Goal: Transaction & Acquisition: Purchase product/service

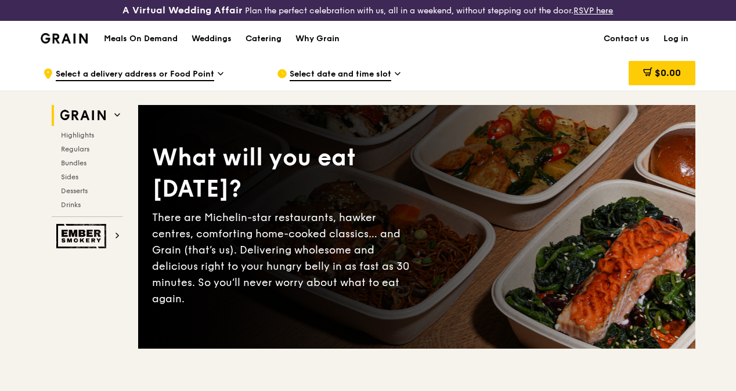
click at [158, 45] on h1 "Meals On Demand" at bounding box center [141, 39] width 74 height 12
click at [151, 45] on h1 "Meals On Demand" at bounding box center [141, 39] width 74 height 12
click at [79, 167] on span "Bundles" at bounding box center [74, 163] width 27 height 8
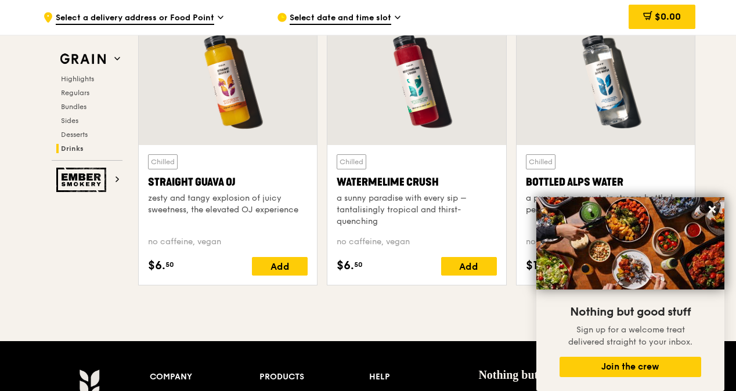
scroll to position [4821, 0]
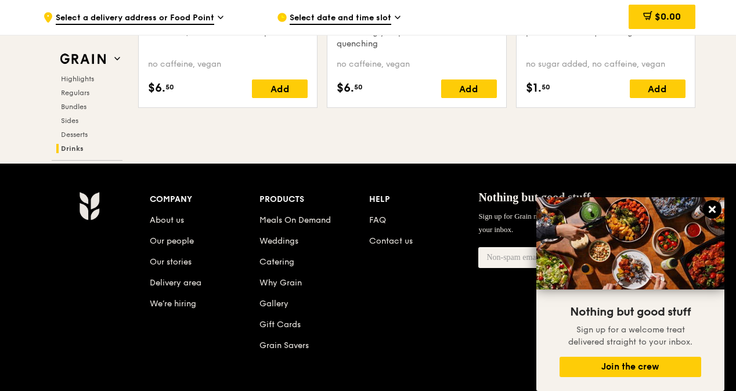
click at [714, 211] on icon at bounding box center [711, 209] width 7 height 7
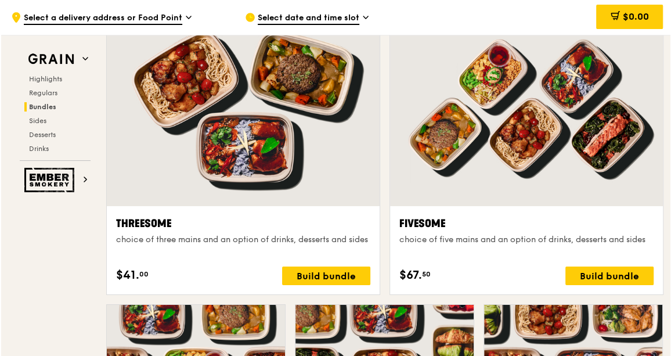
scroll to position [2279, 0]
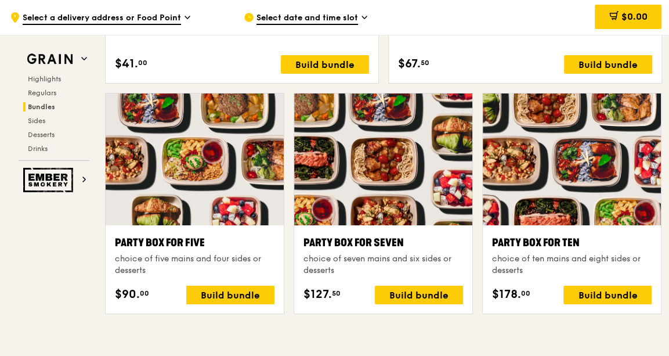
click at [574, 206] on div at bounding box center [572, 159] width 178 height 132
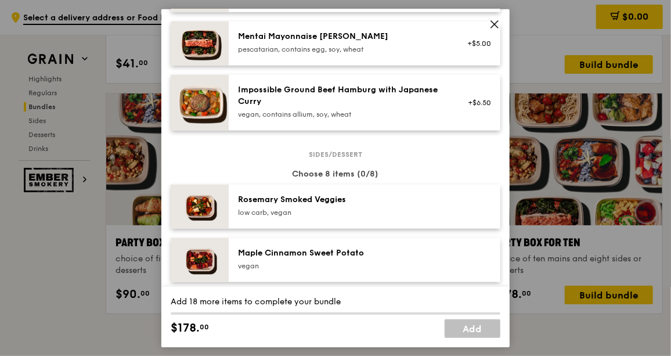
scroll to position [580, 0]
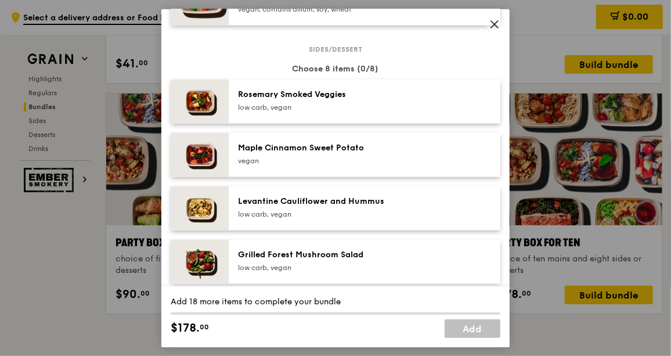
click at [490, 22] on icon at bounding box center [494, 24] width 10 height 10
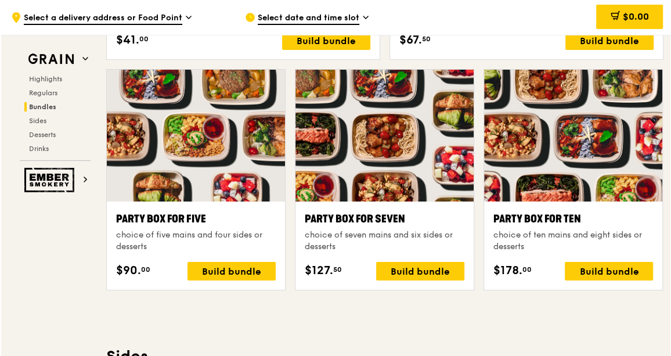
scroll to position [2279, 0]
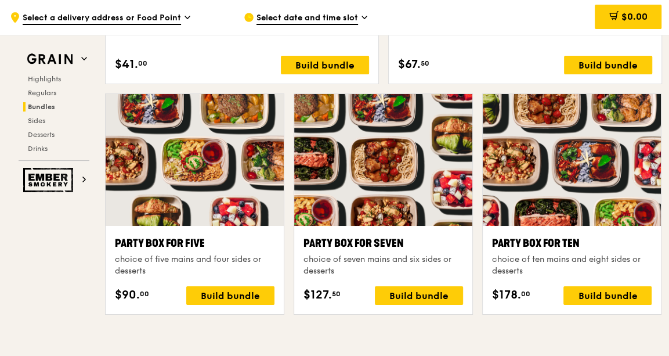
click at [539, 220] on div at bounding box center [572, 160] width 178 height 132
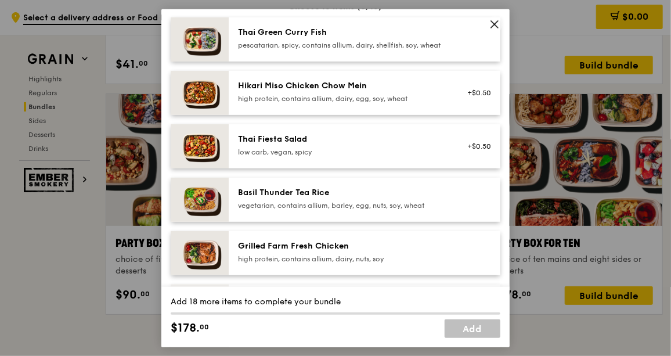
scroll to position [52, 0]
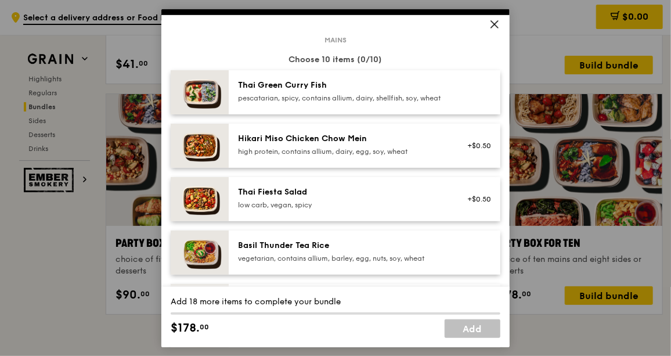
click at [494, 28] on icon at bounding box center [494, 24] width 10 height 10
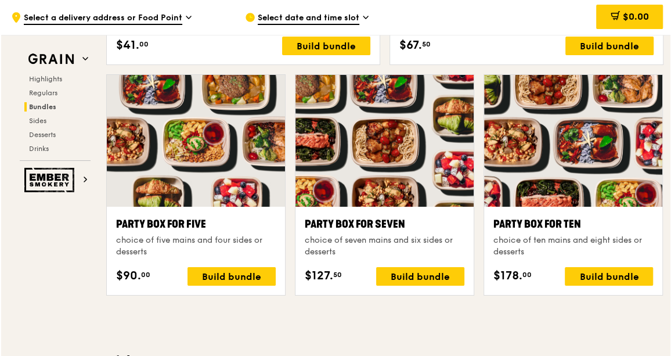
scroll to position [2295, 0]
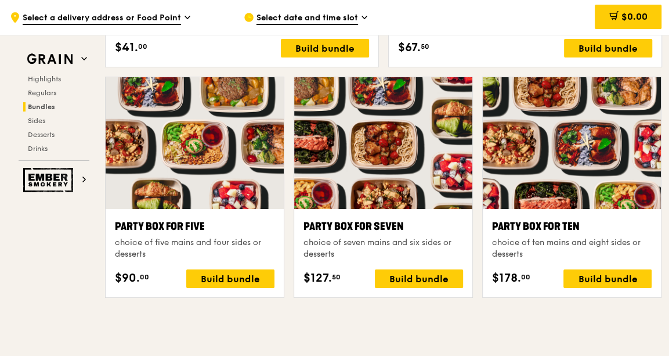
click at [613, 183] on div at bounding box center [572, 143] width 178 height 132
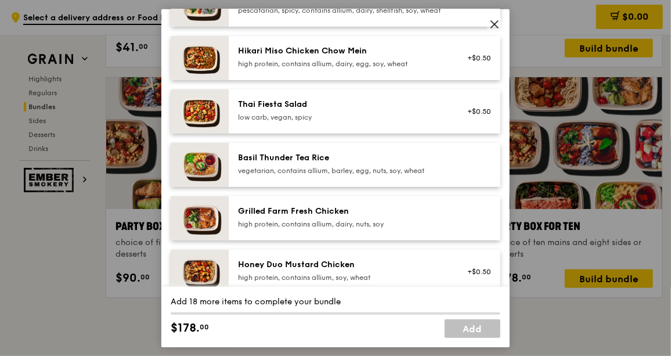
scroll to position [135, 0]
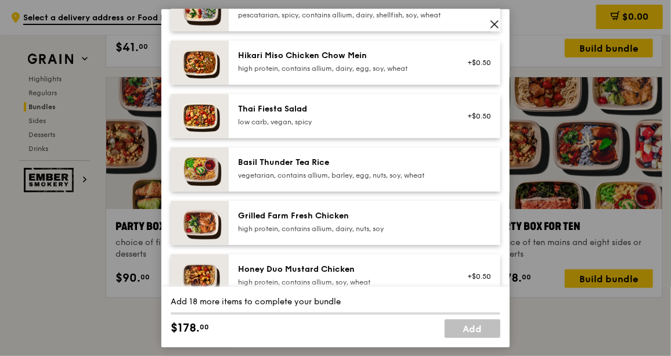
click at [491, 26] on icon at bounding box center [494, 24] width 10 height 10
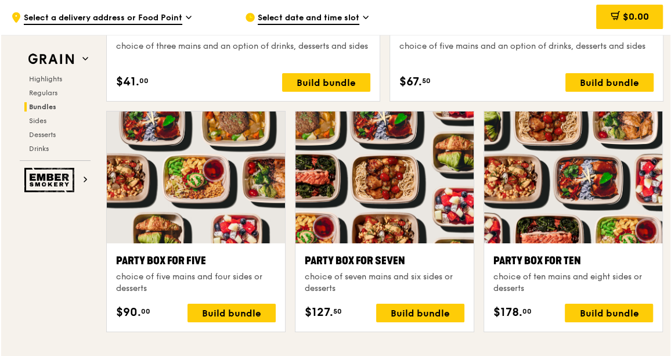
scroll to position [2260, 0]
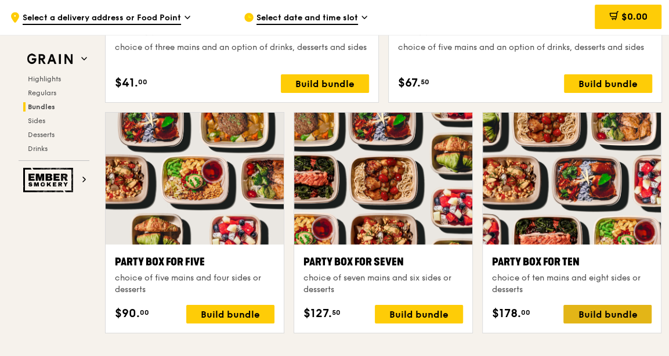
click at [623, 307] on div "Build bundle" at bounding box center [607, 314] width 88 height 19
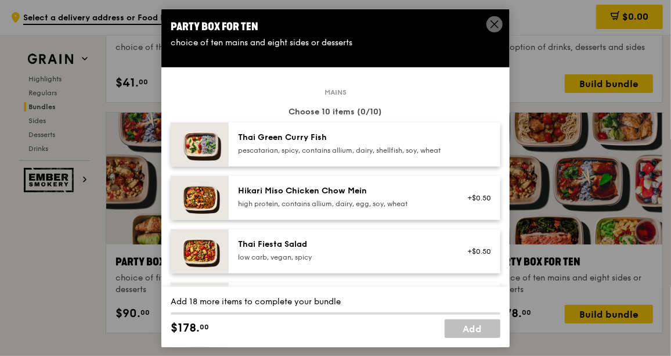
click at [494, 24] on icon at bounding box center [494, 23] width 7 height 7
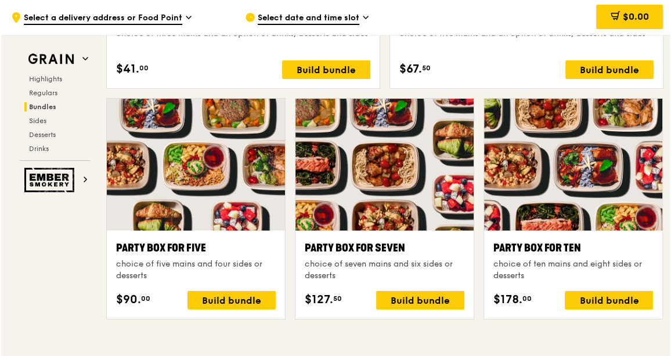
scroll to position [2295, 0]
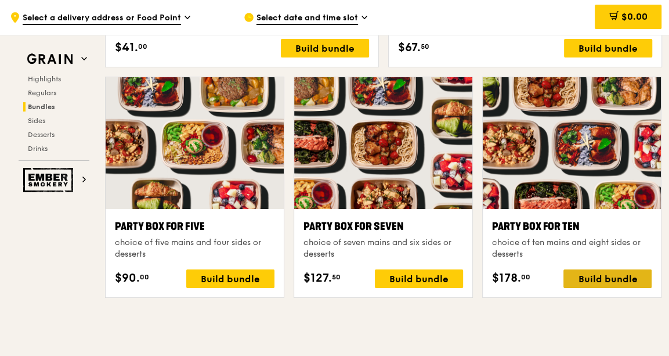
click at [585, 274] on div "Build bundle" at bounding box center [607, 278] width 88 height 19
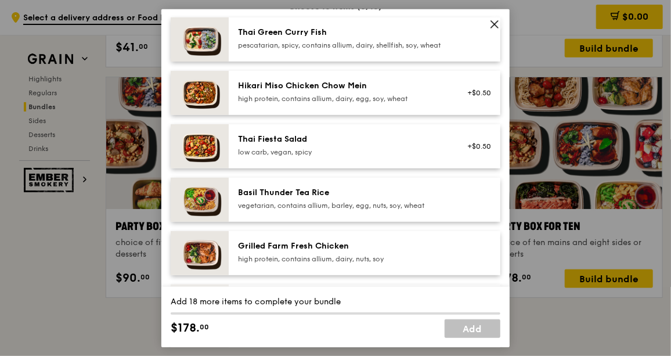
scroll to position [158, 0]
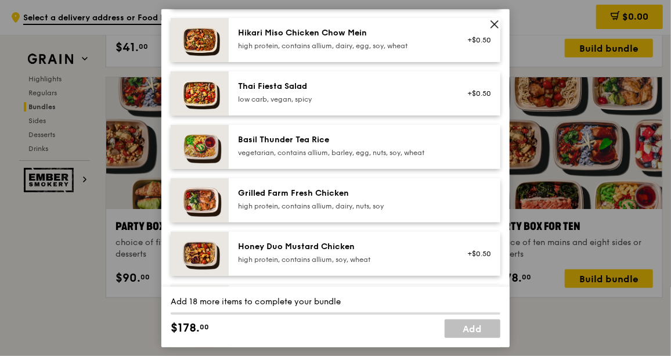
click at [500, 24] on span at bounding box center [494, 24] width 16 height 16
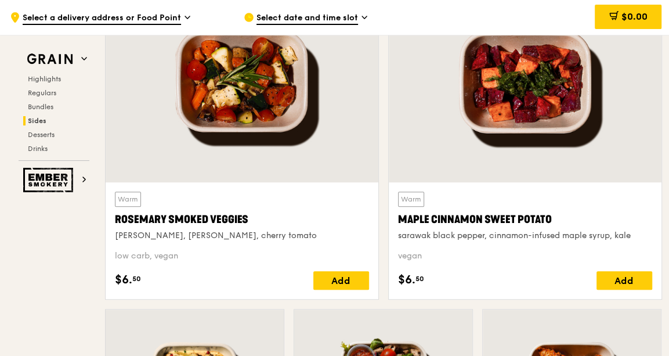
scroll to position [2506, 0]
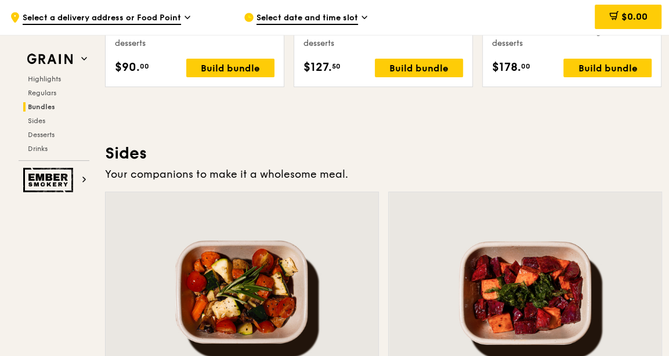
click at [302, 13] on span "Select date and time slot" at bounding box center [307, 18] width 102 height 13
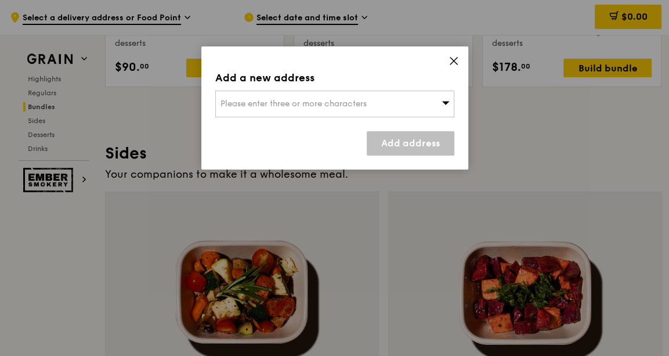
click at [317, 100] on span "Please enter three or more characters" at bounding box center [293, 104] width 146 height 10
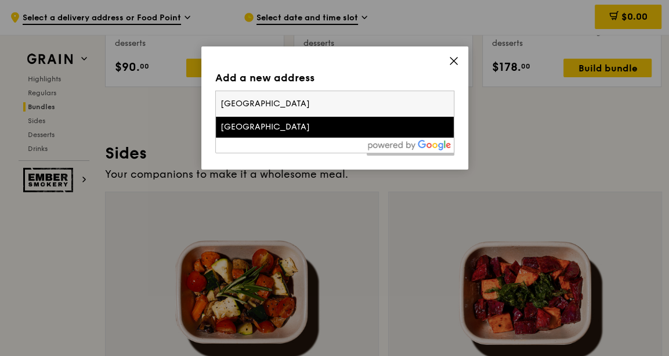
type input "[GEOGRAPHIC_DATA]"
click at [318, 122] on div "[GEOGRAPHIC_DATA]" at bounding box center [306, 127] width 172 height 12
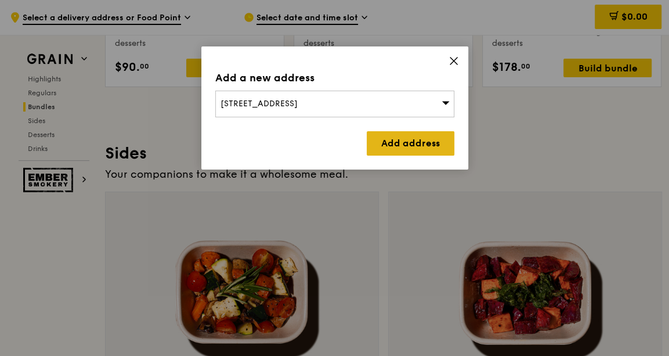
click at [402, 147] on link "Add address" at bounding box center [411, 143] width 88 height 24
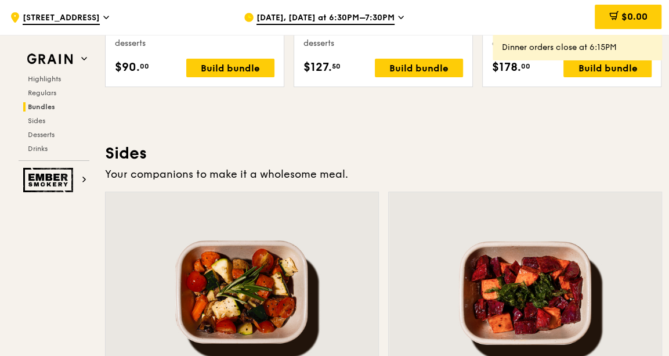
click at [337, 11] on div "[DATE], [DATE] at 6:30PM–7:30PM" at bounding box center [351, 17] width 215 height 35
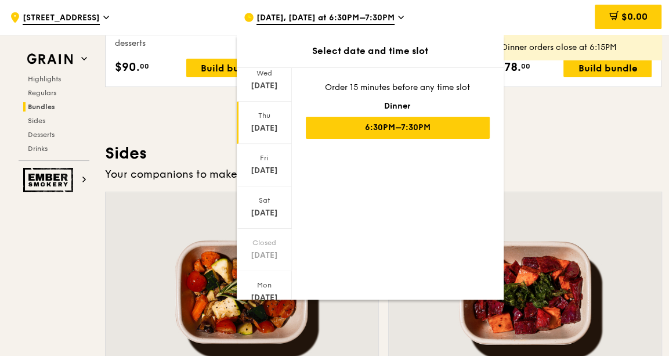
scroll to position [122, 0]
click at [269, 251] on div "[DATE]" at bounding box center [264, 257] width 52 height 12
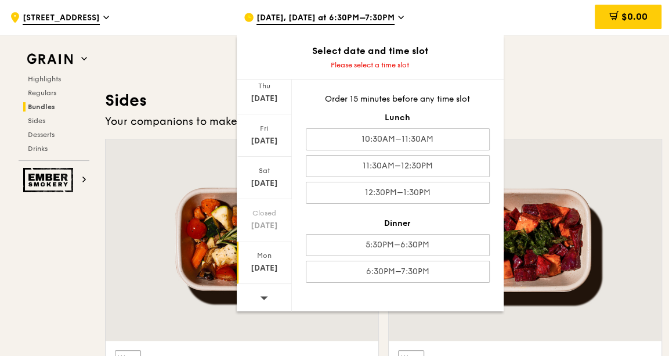
click at [469, 57] on div "Select date and time slot Please select a time slot" at bounding box center [370, 57] width 267 height 44
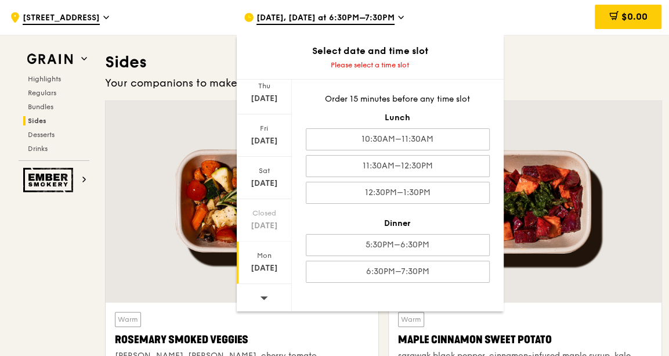
scroll to position [2612, 0]
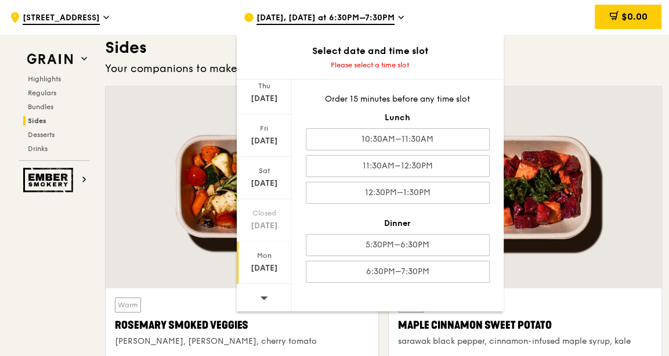
click at [266, 294] on icon at bounding box center [264, 297] width 8 height 9
click at [259, 131] on div "Fri" at bounding box center [264, 128] width 52 height 9
click at [272, 132] on div "[DATE]" at bounding box center [264, 135] width 55 height 42
click at [260, 139] on div "[DATE]" at bounding box center [264, 141] width 52 height 12
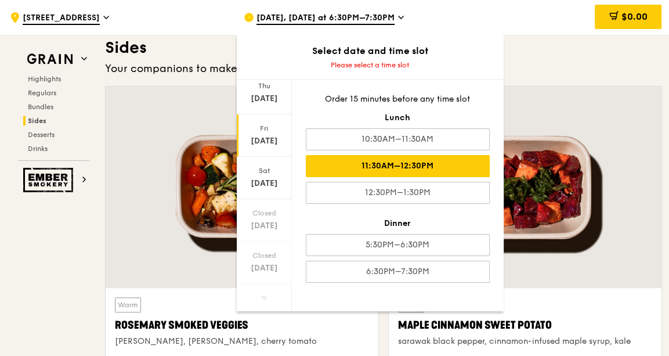
click at [360, 164] on div "11:30AM–12:30PM" at bounding box center [398, 166] width 184 height 22
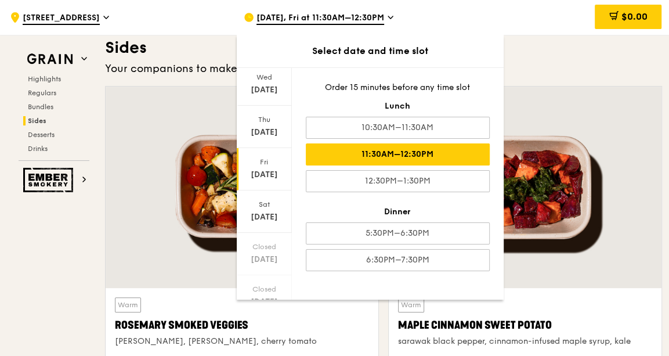
scroll to position [75, 0]
